Goal: Transaction & Acquisition: Purchase product/service

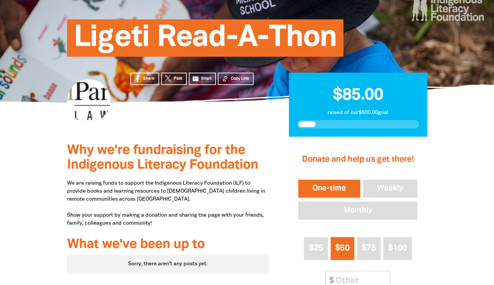
scroll to position [133, 0]
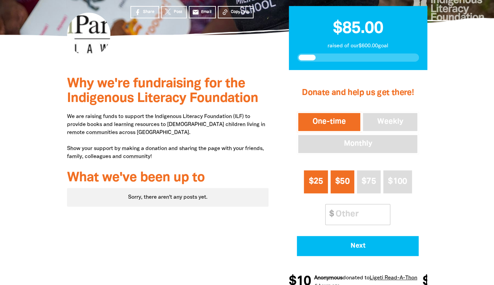
click at [322, 178] on span "$25" at bounding box center [316, 182] width 14 height 8
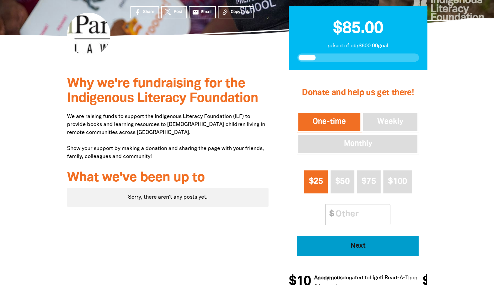
click at [360, 243] on span "Next" at bounding box center [357, 246] width 103 height 7
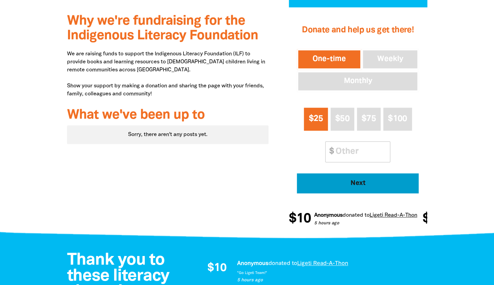
select select "AU"
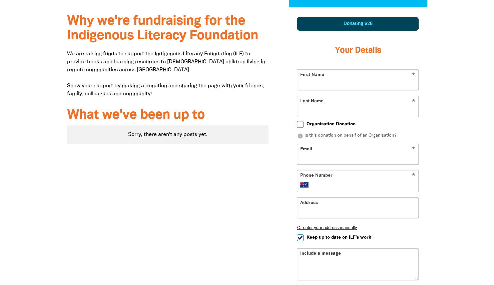
click at [331, 84] on input "First Name" at bounding box center [357, 80] width 121 height 20
type input "[PERSON_NAME]"
click at [303, 109] on input "Last Name" at bounding box center [357, 106] width 121 height 20
type input "Vilsbaek"
click at [274, 123] on div "Why we're fundraising for the Indigenous Literacy Foundation We are raising fun…" at bounding box center [168, 185] width 222 height 357
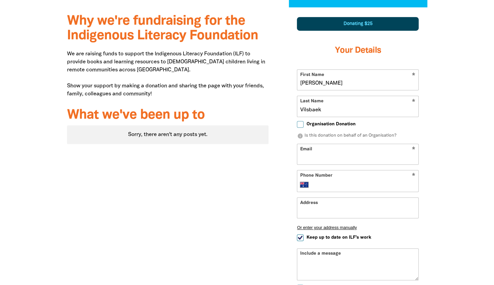
click at [346, 156] on input "Email" at bounding box center [357, 154] width 121 height 20
type input "kvilsbaek@ligeti.com.au"
type input "+61 2 8047 2887"
type input "Level 13, 179 Elizabeth Street, Sydney 2000"
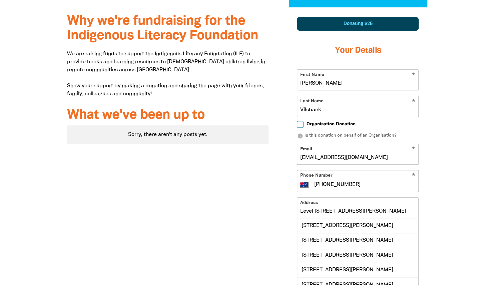
drag, startPoint x: 357, startPoint y: 185, endPoint x: 300, endPoint y: 184, distance: 56.4
click at [300, 184] on div "International Afghanistan Åland Islands Albania Algeria American Samoa Andorra …" at bounding box center [357, 185] width 115 height 8
type input "0423 715 313"
click at [279, 199] on div "1 2 3 Donating $25 Your Details * First Name Katie * Last Name Vilsbaek Organis…" at bounding box center [357, 219] width 158 height 424
click at [319, 207] on input "Level 13, 179 Elizabeth Street, Sydney 2000" at bounding box center [357, 208] width 121 height 20
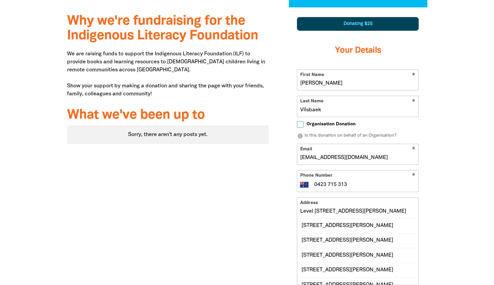
scroll to position [229, 0]
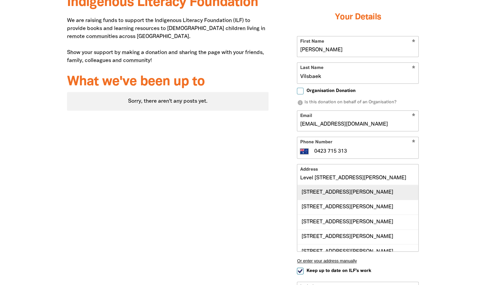
click at [326, 193] on div "Level 13, 179 Elizabeth Street, SYDNEY NSW 2000" at bounding box center [357, 192] width 121 height 14
type input "Level 13, 179 Elizabeth Street, SYDNEY NSW 2000"
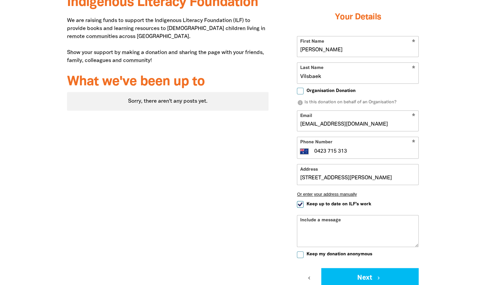
click at [302, 202] on input "Keep up to date on ILF's work" at bounding box center [300, 204] width 7 height 7
checkbox input "false"
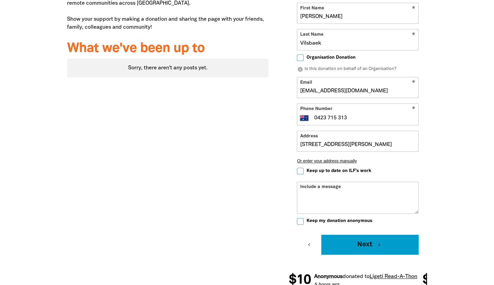
click at [354, 243] on button "Next chevron_right" at bounding box center [369, 245] width 97 height 20
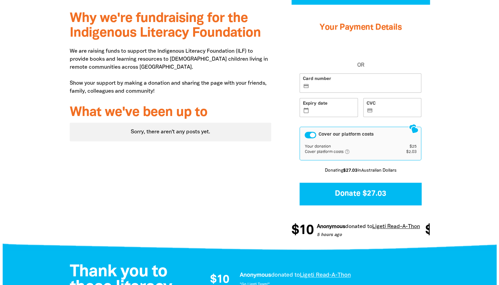
scroll to position [165, 0]
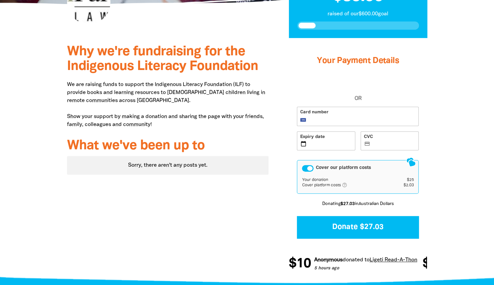
click at [406, 140] on label "CVC credit_card" at bounding box center [390, 140] width 58 height 19
click at [406, 141] on input "CVC credit_card" at bounding box center [394, 141] width 44 height 0
click at [312, 166] on div "Cover our platform costs" at bounding box center [308, 168] width 12 height 7
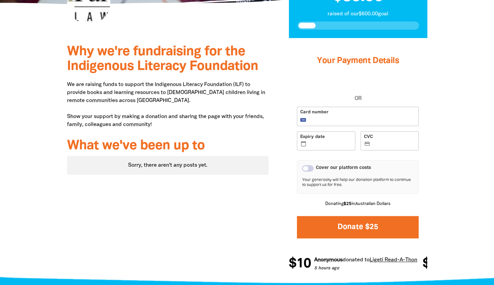
click at [377, 227] on button "Donate $25" at bounding box center [358, 227] width 122 height 22
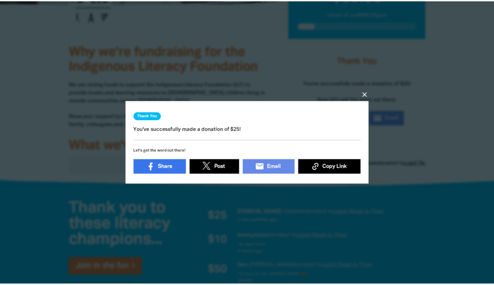
scroll to position [0, 0]
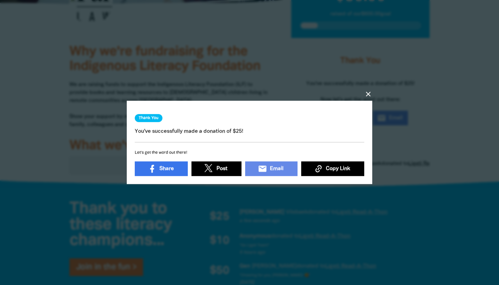
click at [371, 92] on icon "close" at bounding box center [368, 94] width 8 height 8
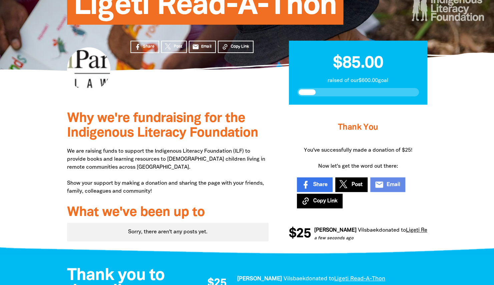
scroll to position [65, 0]
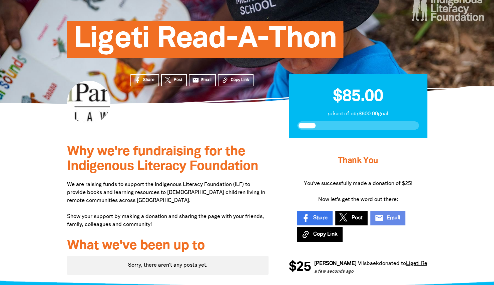
click at [231, 152] on span "Why we're fundraising for the Indigenous Literacy Foundation" at bounding box center [162, 159] width 191 height 27
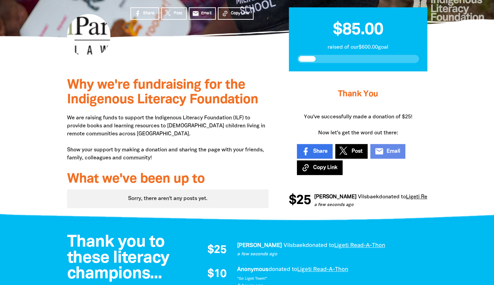
scroll to position [32, 0]
